Goal: Register for event/course

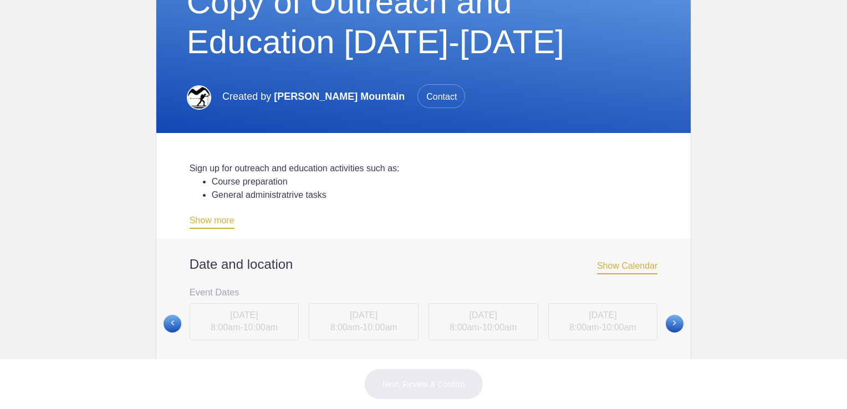
scroll to position [200, 0]
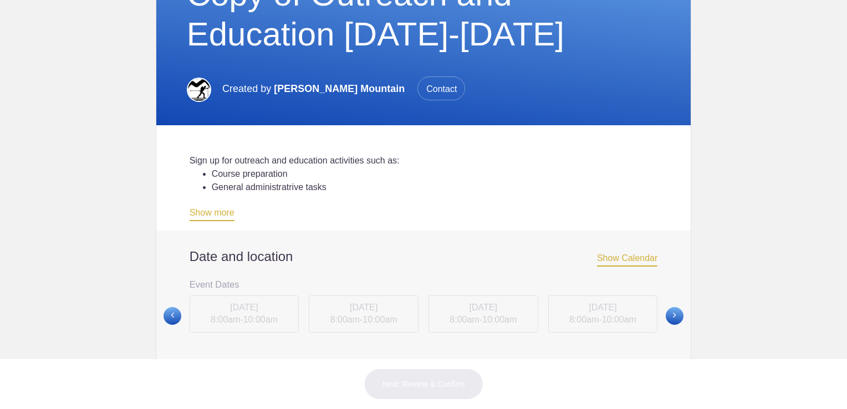
click at [613, 262] on span "Show Calendar" at bounding box center [627, 259] width 60 height 13
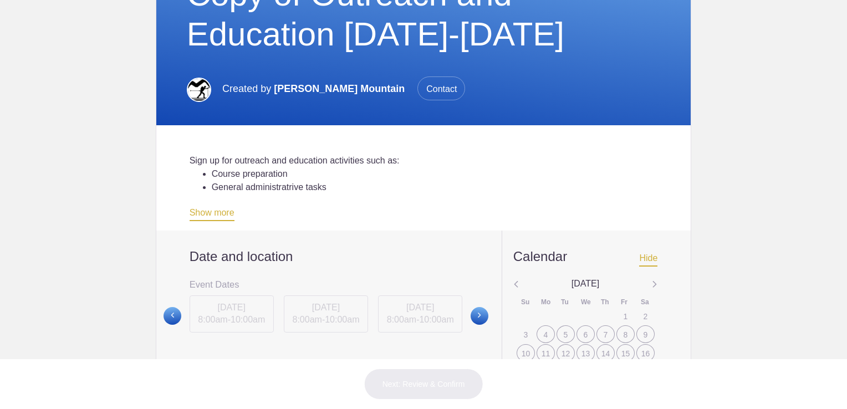
click at [418, 83] on span "Contact" at bounding box center [442, 89] width 48 height 24
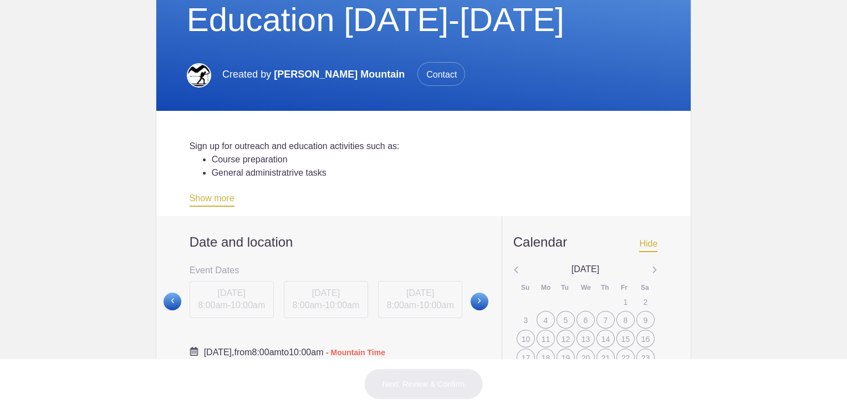
scroll to position [236, 0]
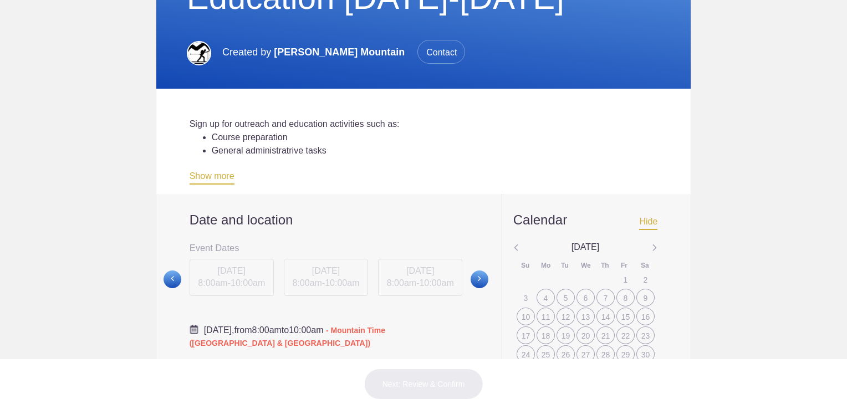
click at [841, 396] on div "Next: Review & Confirm" at bounding box center [423, 384] width 847 height 50
click at [652, 250] on img at bounding box center [655, 248] width 6 height 14
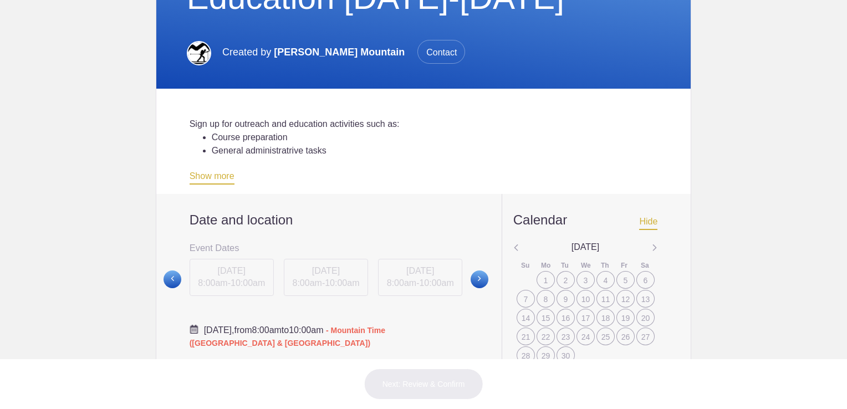
click at [441, 98] on div "Sign up for outreach and education activities such as: Course preparation Gener…" at bounding box center [423, 141] width 535 height 105
